Goal: Transaction & Acquisition: Purchase product/service

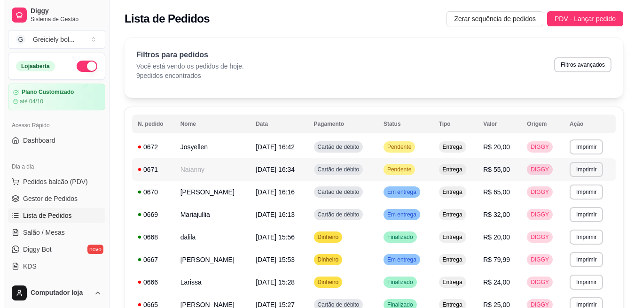
scroll to position [70, 0]
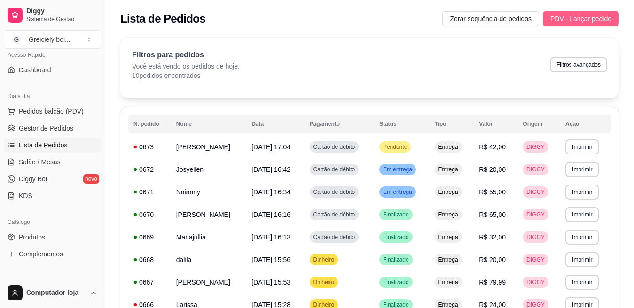
click at [552, 19] on span "PDV - Lançar pedido" at bounding box center [580, 19] width 61 height 10
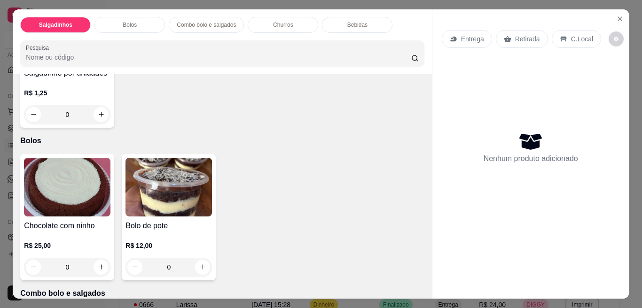
scroll to position [270, 0]
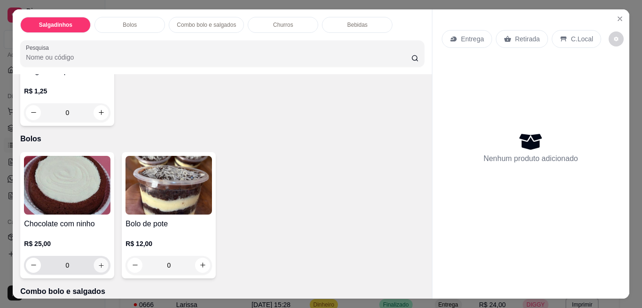
click at [98, 262] on icon "increase-product-quantity" at bounding box center [101, 265] width 7 height 7
type input "1"
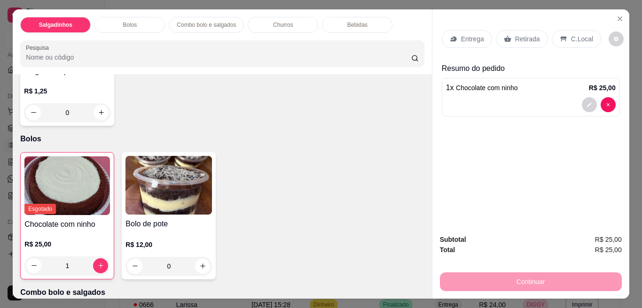
click at [462, 34] on p "Entrega" at bounding box center [472, 38] width 23 height 9
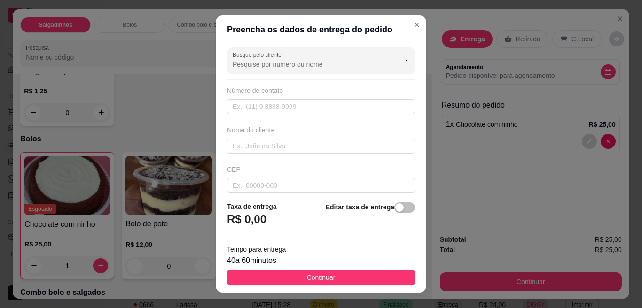
click at [329, 104] on div "Preencha os dados de entrega do pedido Busque pelo cliente Número de contato No…" at bounding box center [321, 154] width 642 height 308
click at [329, 104] on input "text" at bounding box center [321, 106] width 188 height 15
type input "[PHONE_NUMBER]"
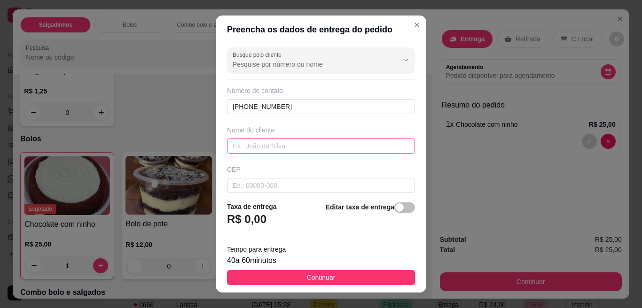
click at [306, 142] on input "text" at bounding box center [321, 146] width 188 height 15
click at [240, 147] on input "[PERSON_NAME]" at bounding box center [321, 146] width 188 height 15
type input "[PERSON_NAME]"
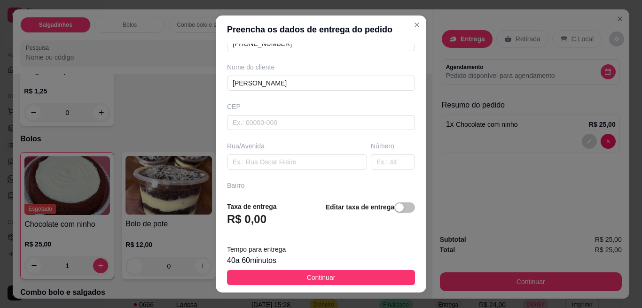
scroll to position [65, 0]
click at [295, 193] on input "text" at bounding box center [321, 199] width 188 height 15
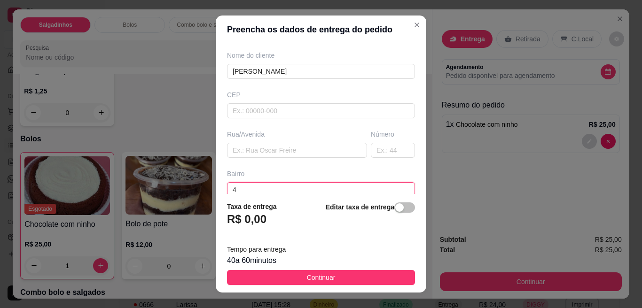
type input "4"
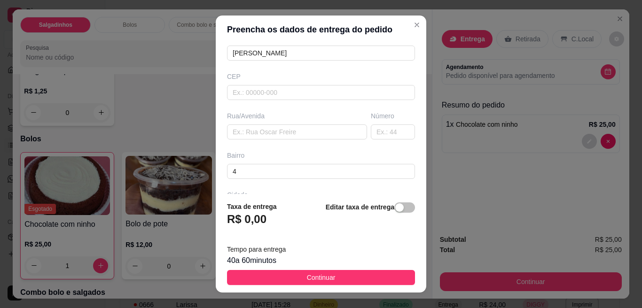
scroll to position [94, 0]
click at [278, 175] on input "4" at bounding box center [321, 170] width 188 height 15
type input "rua 4"
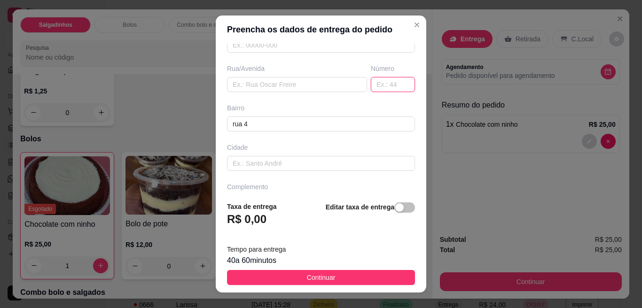
click at [373, 85] on input "text" at bounding box center [393, 84] width 44 height 15
click at [296, 88] on input "text" at bounding box center [297, 84] width 140 height 15
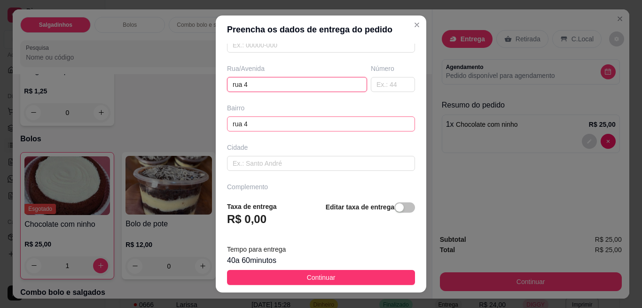
type input "rua 4"
click at [278, 127] on input "rua 4" at bounding box center [321, 124] width 188 height 15
type input "r"
type input "coab nova quadra 19"
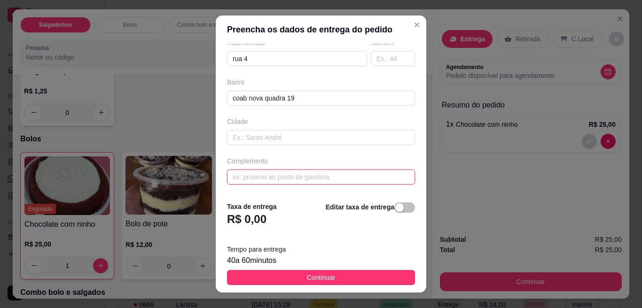
click at [363, 172] on input "text" at bounding box center [321, 177] width 188 height 15
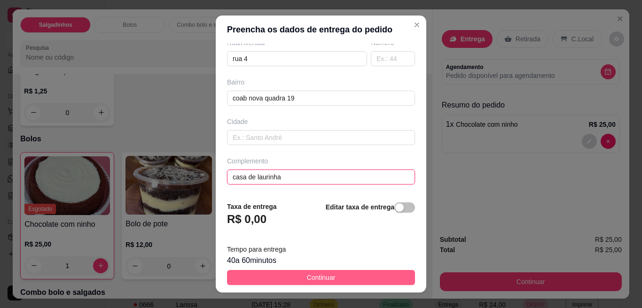
type input "casa de laurinha"
click at [336, 271] on button "Continuar" at bounding box center [321, 277] width 188 height 15
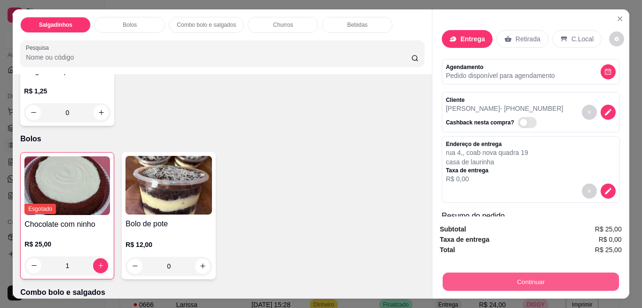
click at [509, 278] on button "Continuar" at bounding box center [530, 282] width 176 height 18
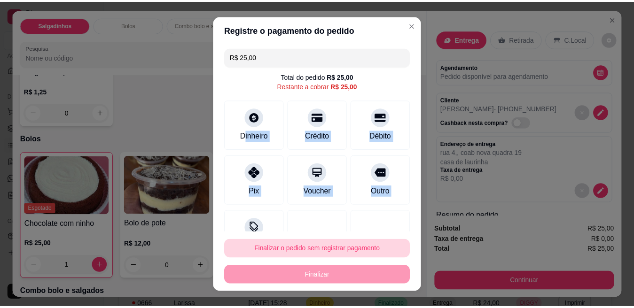
scroll to position [32, 0]
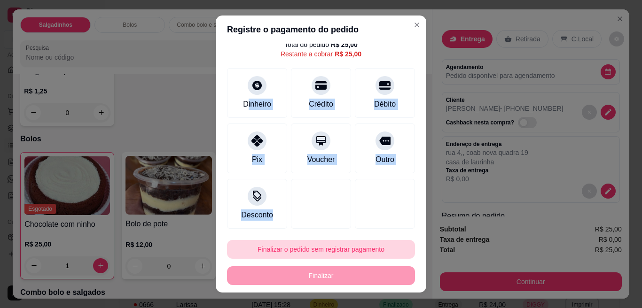
drag, startPoint x: 241, startPoint y: 132, endPoint x: 298, endPoint y: 253, distance: 134.1
click at [298, 253] on section "Registre o pagamento do pedido R$ 25,00 Total do pedido R$ 25,00 Restante a cob…" at bounding box center [321, 154] width 211 height 277
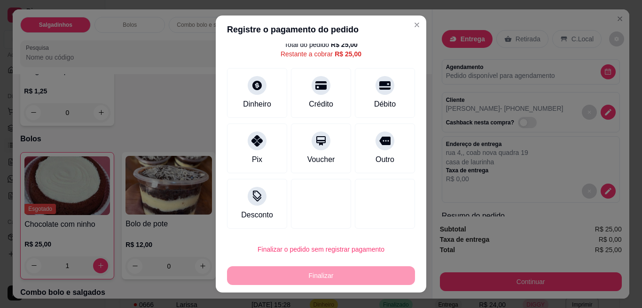
click at [310, 275] on div "Finalizar" at bounding box center [321, 275] width 188 height 19
click at [239, 86] on div "Dinheiro" at bounding box center [257, 91] width 66 height 55
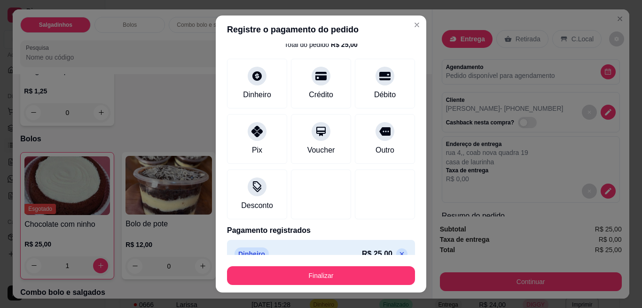
type input "R$ 0,00"
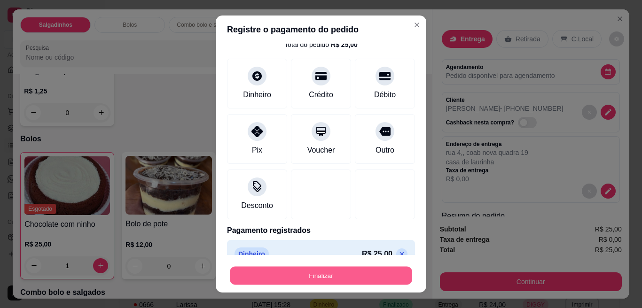
click at [328, 279] on button "Finalizar" at bounding box center [321, 276] width 182 height 18
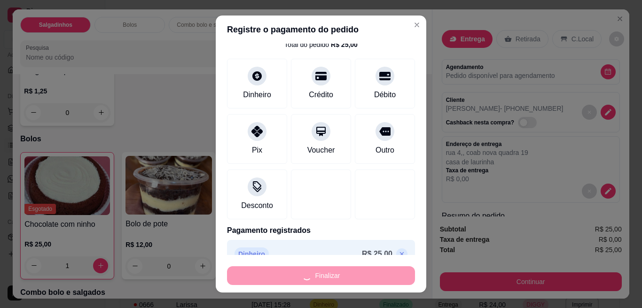
type input "0"
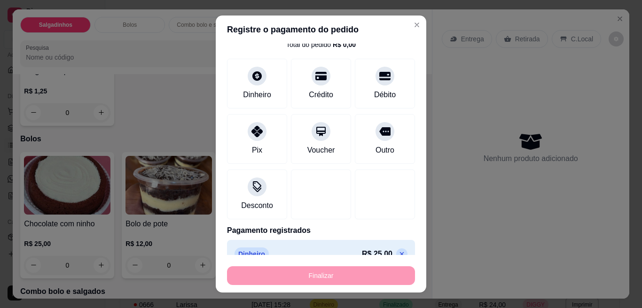
type input "-R$ 25,00"
